Goal: Transaction & Acquisition: Purchase product/service

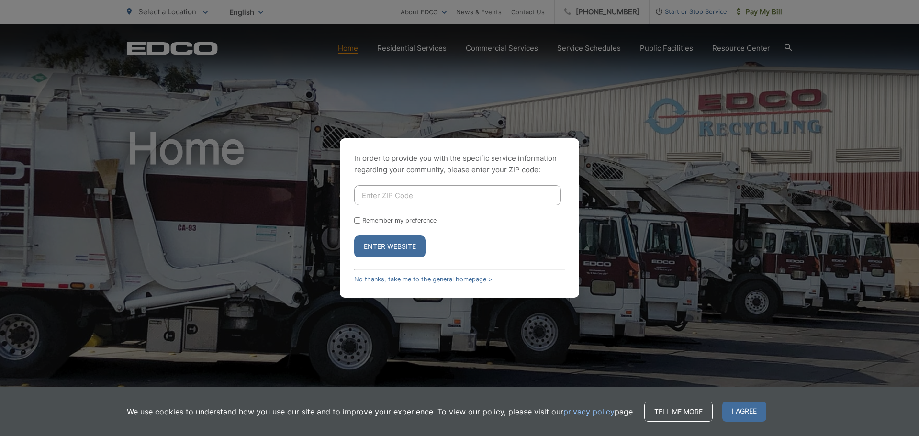
click at [410, 195] on input "Enter ZIP Code" at bounding box center [457, 195] width 207 height 20
type input "91932"
drag, startPoint x: 358, startPoint y: 219, endPoint x: 374, endPoint y: 226, distance: 18.2
click at [358, 219] on input "Remember my preference" at bounding box center [357, 220] width 6 height 6
checkbox input "true"
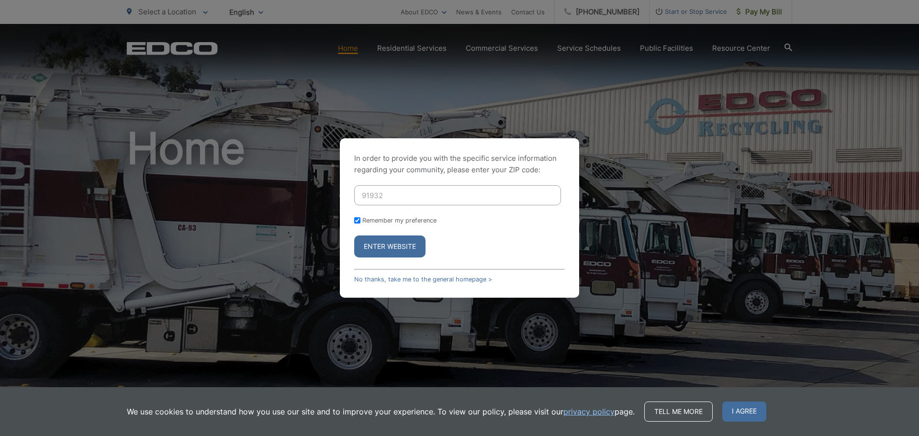
click at [390, 247] on button "Enter Website" at bounding box center [389, 247] width 71 height 22
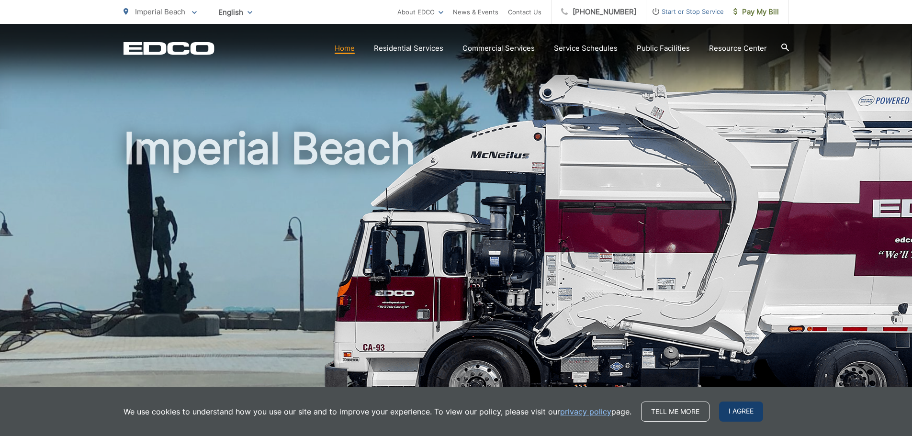
click at [744, 411] on span "I agree" at bounding box center [741, 412] width 44 height 20
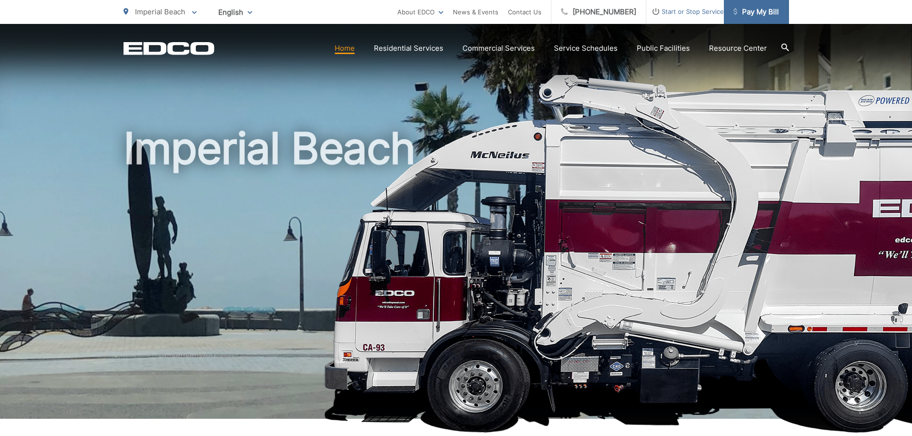
click at [771, 12] on span "Pay My Bill" at bounding box center [756, 11] width 45 height 11
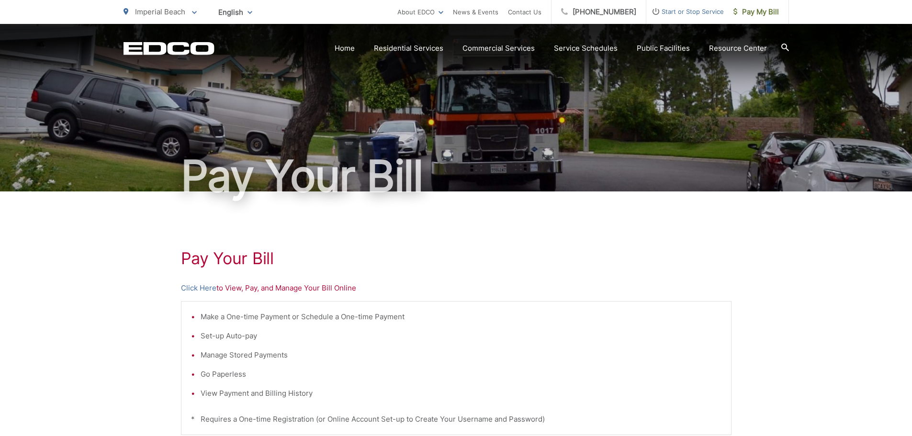
scroll to position [48, 0]
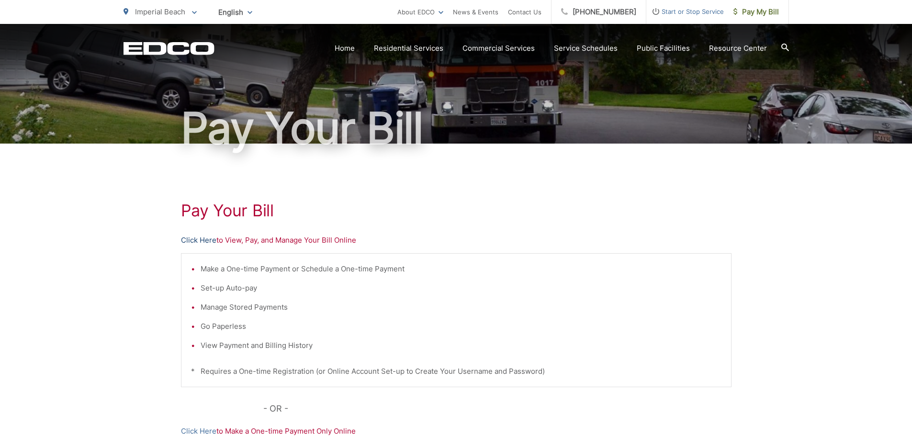
click at [194, 240] on link "Click Here" at bounding box center [198, 240] width 35 height 11
